Goal: Task Accomplishment & Management: Manage account settings

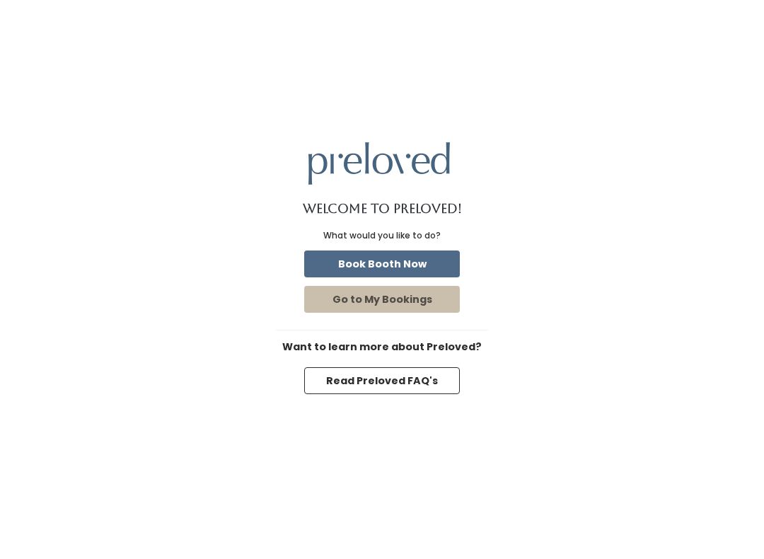
click at [439, 251] on button "Book Booth Now" at bounding box center [382, 264] width 156 height 27
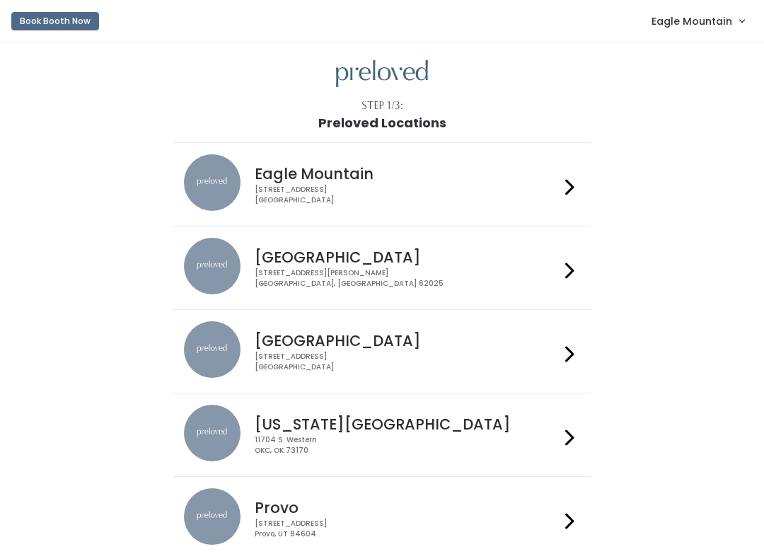
click at [706, 14] on span "Eagle Mountain" at bounding box center [692, 21] width 81 height 16
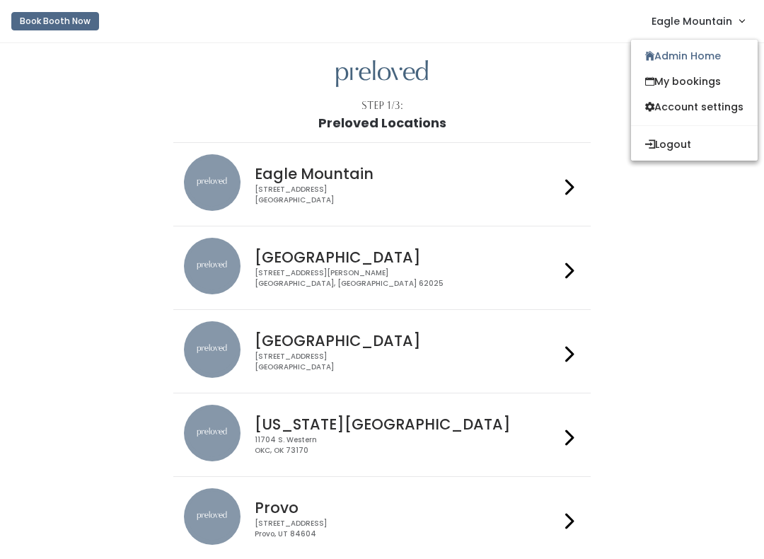
click at [691, 50] on link "Admin Home" at bounding box center [694, 55] width 127 height 25
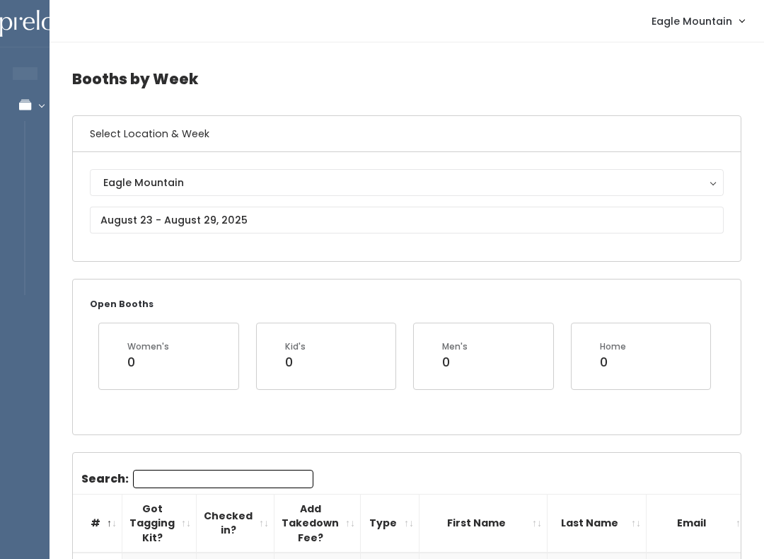
click at [275, 260] on div "Eagle Mountain [GEOGRAPHIC_DATA]" at bounding box center [407, 206] width 668 height 109
click at [305, 219] on input "text" at bounding box center [407, 220] width 634 height 27
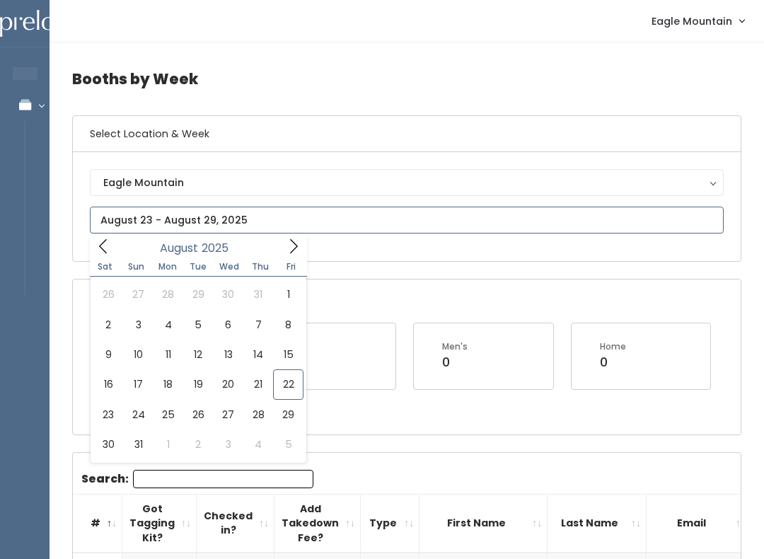
click at [341, 219] on input "text" at bounding box center [407, 220] width 634 height 27
type input "August 16 to August 22"
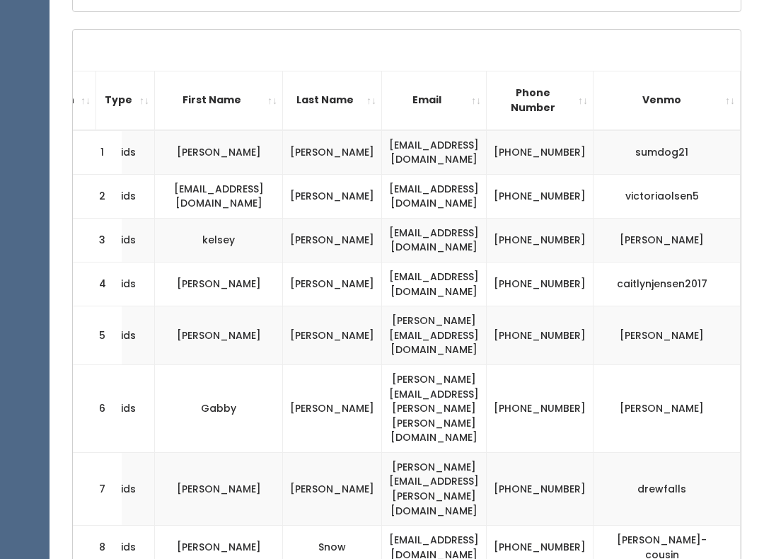
scroll to position [0, 340]
click at [575, 224] on td "(309) 750-2203" at bounding box center [540, 240] width 107 height 44
click at [567, 226] on td "(309) 750-2203" at bounding box center [540, 240] width 107 height 44
